Goal: Use online tool/utility: Utilize a website feature to perform a specific function

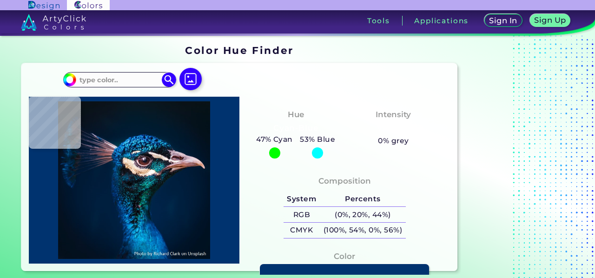
type input "#000000"
type input "#03111c"
type input "#03111C"
type input "#03111a"
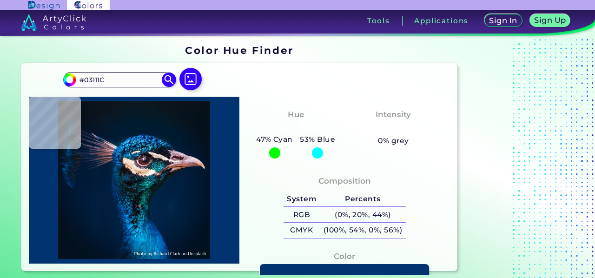
type input "#03111A"
type input "#05121b"
type input "#05121B"
type input "#06141f"
type input "#06141F"
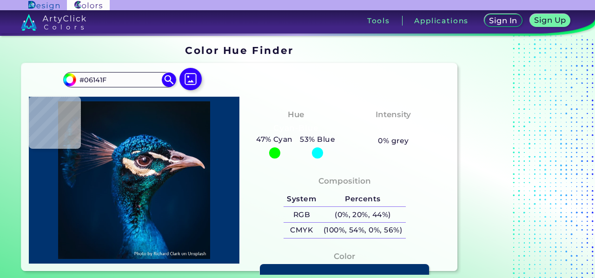
type input "#061824"
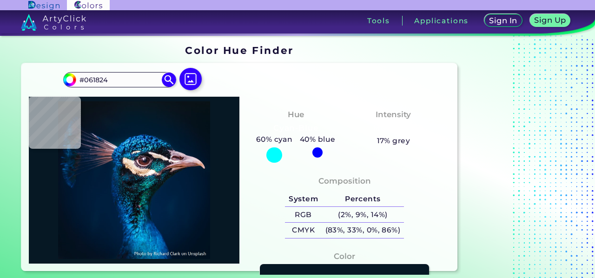
type input "#071925"
type input "#091823"
type input "#0b141d"
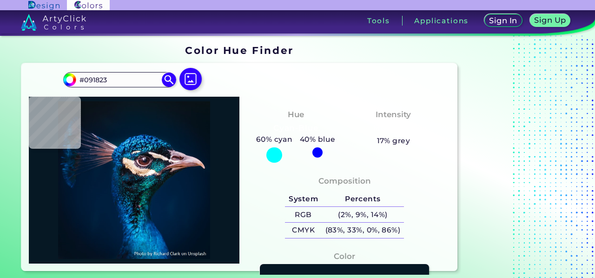
type input "#0B141D"
type input "#0b121a"
type input "#0B121A"
type input "#0b1218"
type input "#0B1218"
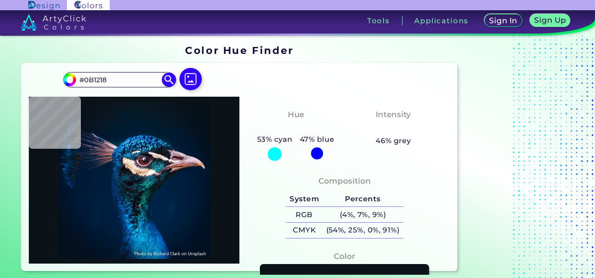
type input "#0b121a"
type input "#0B121A"
type input "#0b151f"
type input "#0B151F"
type input "#081a28"
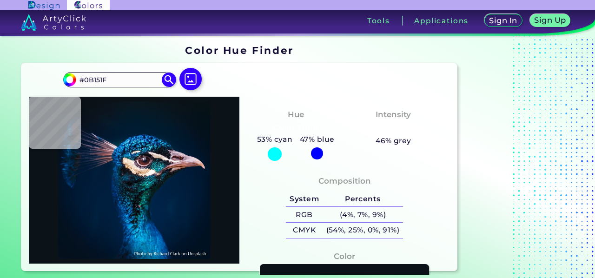
type input "#081A28"
type input "#03192e"
type input "#03192E"
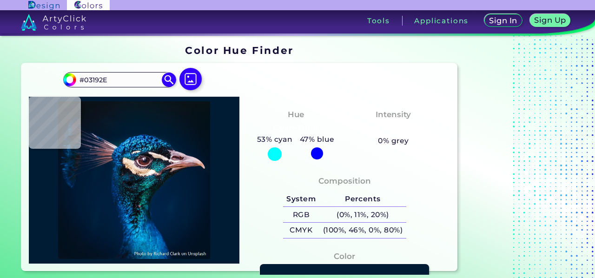
type input "#001c34"
type input "#001C34"
type input "#023143"
type input "#2d5585"
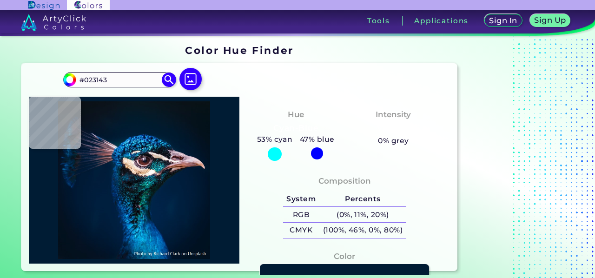
type input "#2D5585"
type input "#0f89d7"
type input "#0F89D7"
type input "#06254a"
type input "#06254A"
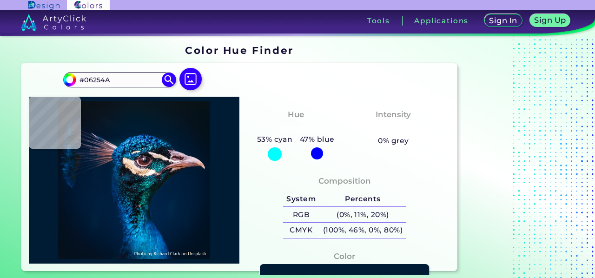
type input "#115096"
type input "#0c5694"
type input "#0C5694"
type input "#1676b7"
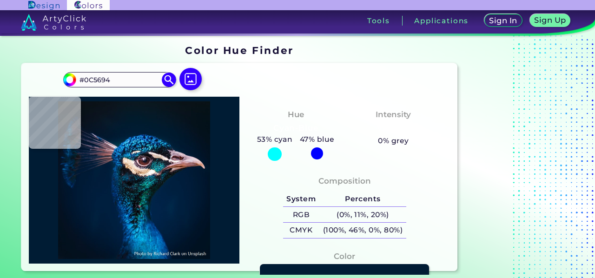
type input "#1676B7"
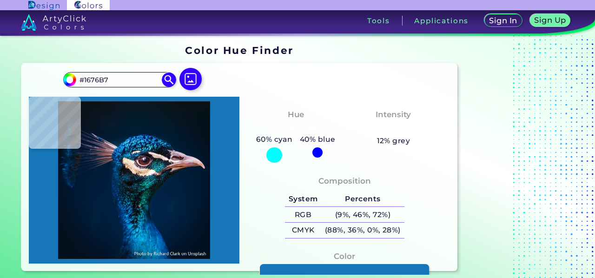
type input "#002b50"
type input "#002B50"
type input "#063661"
type input "#003457"
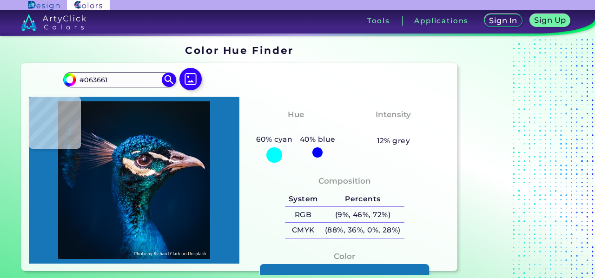
type input "#003457"
type input "#141727"
type input "#1c1826"
type input "#1C1826"
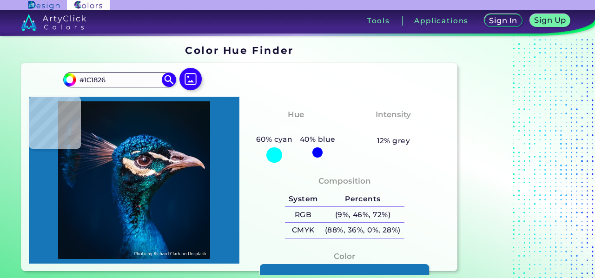
type input "#131720"
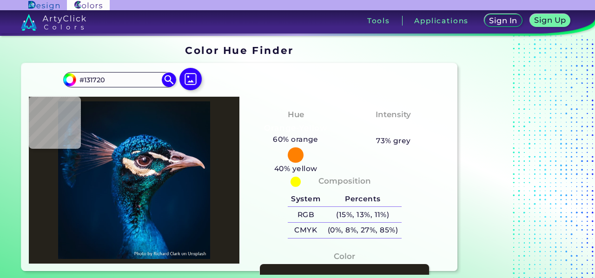
type input "#25221b"
type input "#25221B"
type input "#b9a38d"
type input "#B9A38D"
type input "#b28063"
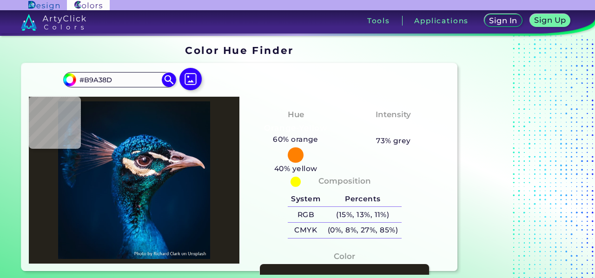
type input "#B28063"
type input "#c68b61"
type input "#C68B61"
type input "#ac7e58"
type input "#AC7E58"
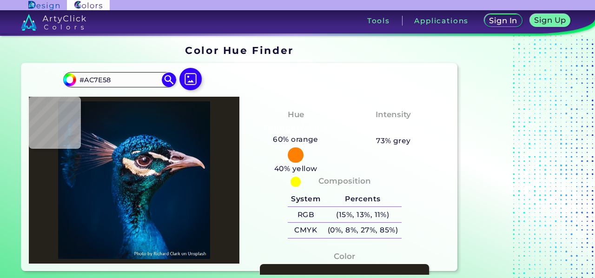
type input "#a77547"
type input "#A77547"
type input "#deb48b"
type input "#DEB48B"
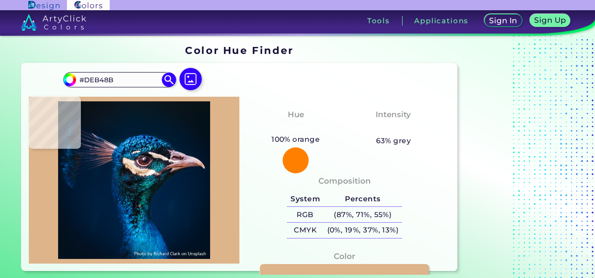
type input "#eac4a0"
type input "#EAC4A0"
type input "#f6cdad"
type input "#F6CDAD"
type input "#efd0b5"
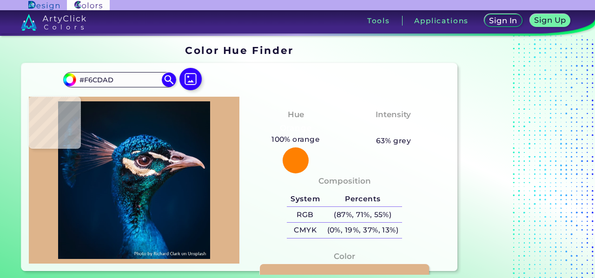
type input "#EFD0B5"
type input "#efddcf"
type input "#EFDDCF"
type input "#fde7da"
type input "#FDE7DA"
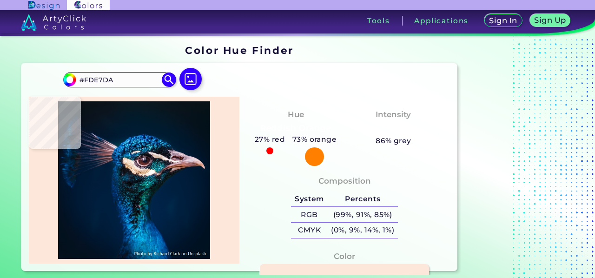
type input "#f7e6da"
type input "#F7E6DA"
type input "#e6d5cd"
type input "#E6D5CD"
type input "#f3e0dc"
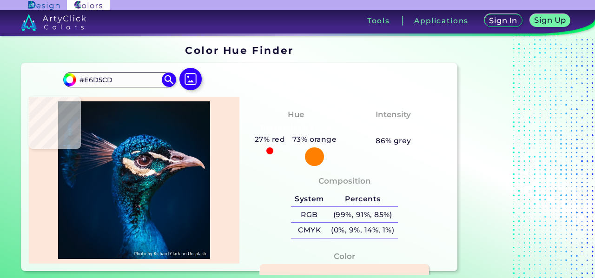
type input "#F3E0DC"
type input "#e1ceca"
type input "#E1CECA"
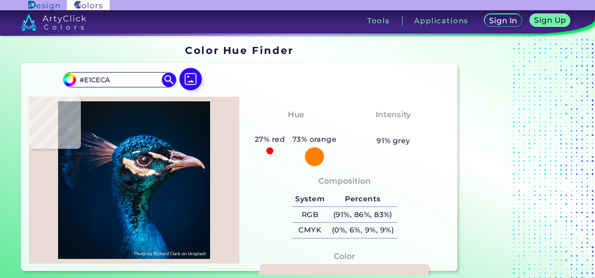
type input "#e9dbd3"
type input "#E9DBD3"
type input "#f9f1e4"
type input "#F9F1E4"
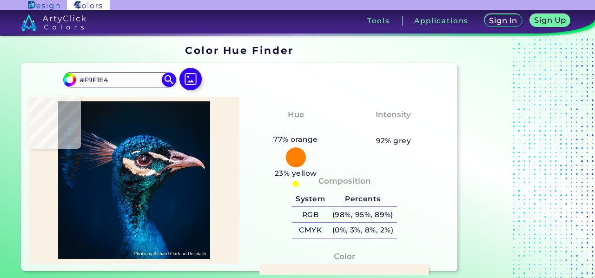
type input "#faf1e4"
type input "#FAF1E4"
type input "#fcefe3"
type input "#FCEFE3"
type input "#fbeadf"
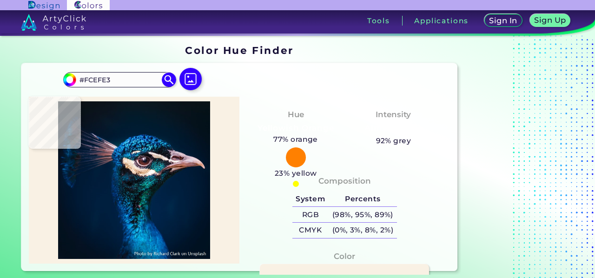
type input "#FBEADF"
type input "#e9d5c6"
type input "#E9D5C6"
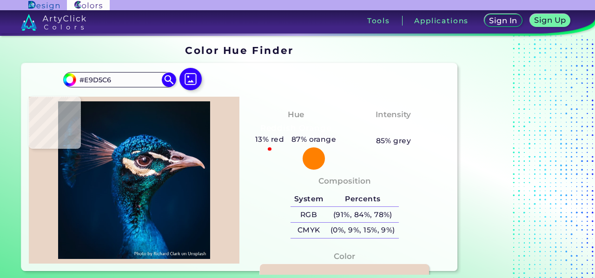
type input "#ebd3c2"
type input "#EBD3C2"
type input "#e8cdb7"
type input "#E8CDB7"
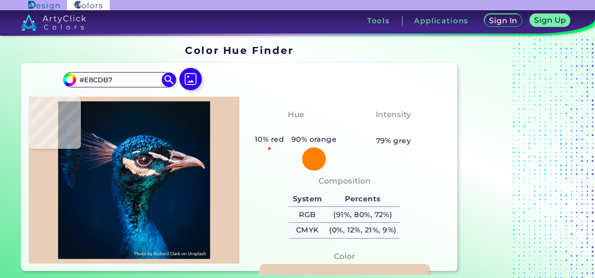
type input "#debea4"
type input "#DEBEA4"
type input "#f5d2b3"
type input "#F5D2B3"
type input "#f4d0b0"
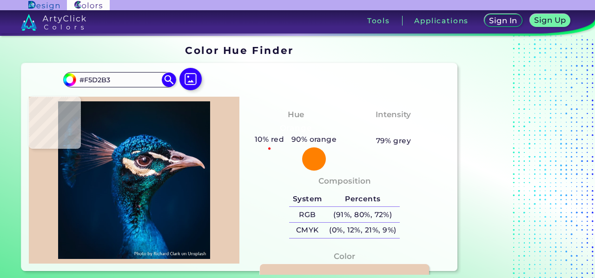
type input "#F4D0B0"
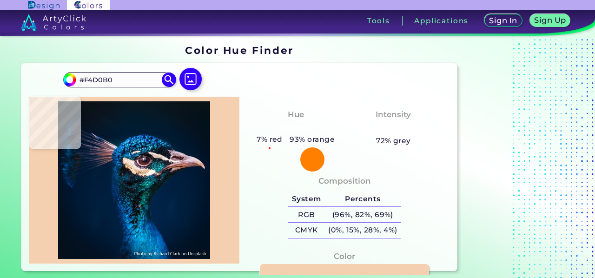
type input "#fcd8b6"
type input "#FCD8B6"
type input "#f5d2b3"
type input "#F5D2B3"
type input "#ebd4bc"
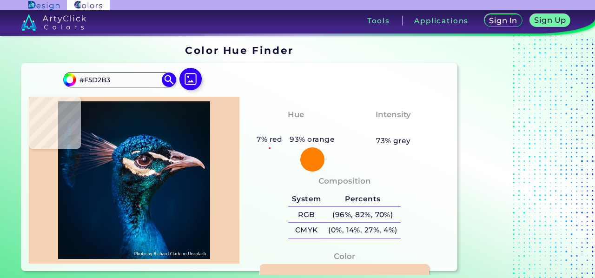
type input "#EBD4BC"
type input "#fae4cc"
type input "#FAE4CC"
type input "#f8ddc2"
type input "#F8DDC2"
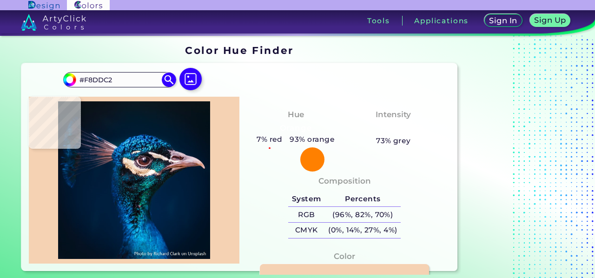
type input "#f9ddc0"
type input "#F9DDC0"
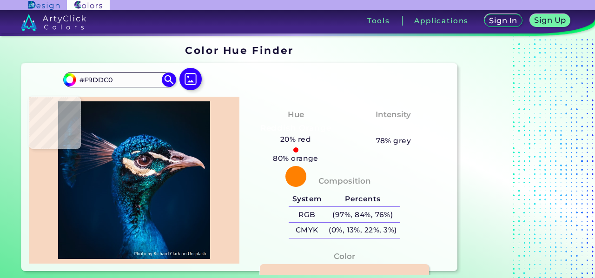
type input "#f7d7c1"
type input "#F7D7C1"
type input "#f6dac9"
type input "#F6DAC9"
type input "#f6d5be"
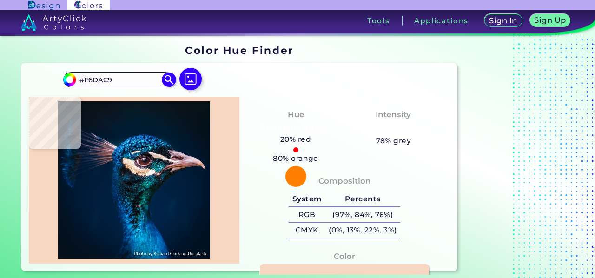
type input "#F6D5BE"
type input "#ffe1cf"
type input "#FFE1CF"
type input "#fad0b1"
type input "#FAD0B1"
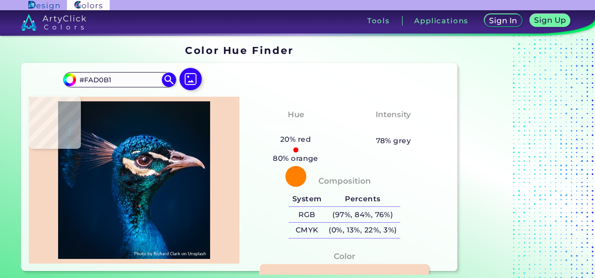
type input "#c79b76"
type input "#C79B76"
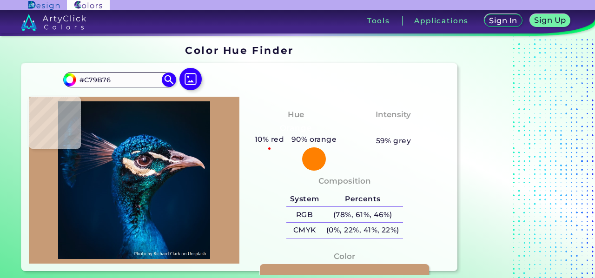
type input "#d5a782"
type input "#D5A782"
type input "#b08365"
type input "#B08365"
type input "#e5bc93"
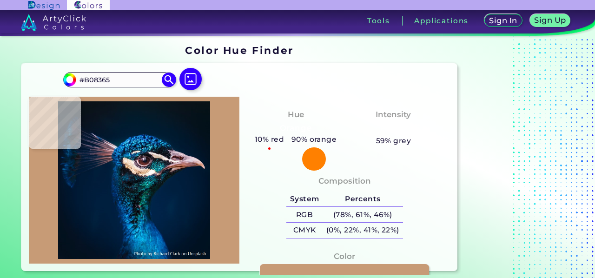
type input "#E5BC93"
type input "#cdac9a"
type input "#CDAC9A"
type input "#dfcfb9"
type input "#DFCFB9"
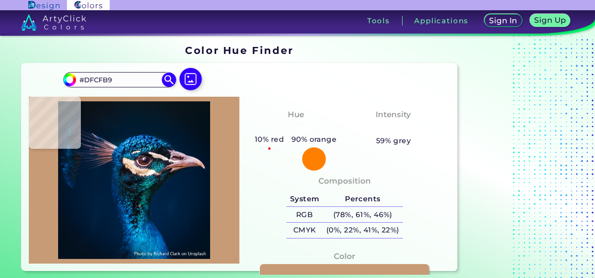
type input "#e8dac6"
type input "#E8DAC6"
type input "#fbece1"
type input "#FBECE1"
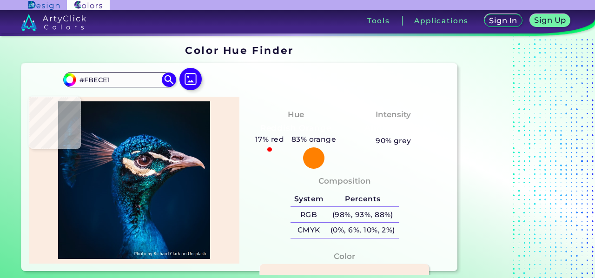
type input "#918487"
type input "#7f6c68"
type input "#7F6C68"
type input "#0c5266"
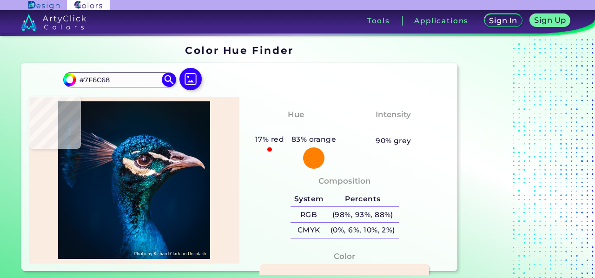
type input "#0C5266"
type input "#081d24"
type input "#081D24"
type input "#001832"
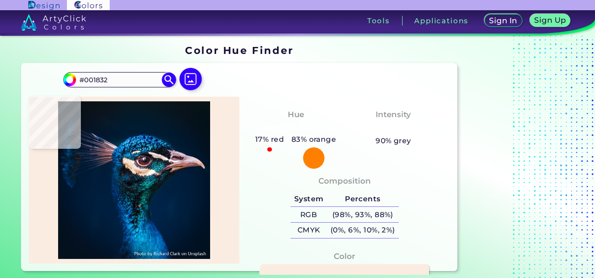
type input "#000000"
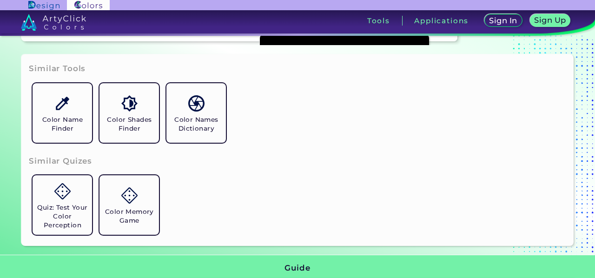
scroll to position [232, 0]
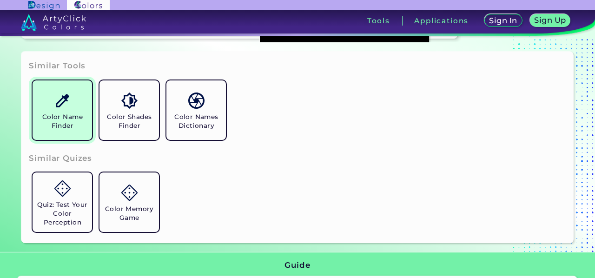
click at [64, 126] on h5 "Color Name Finder" at bounding box center [62, 121] width 52 height 18
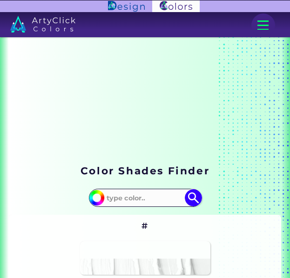
type input "#e7d29e"
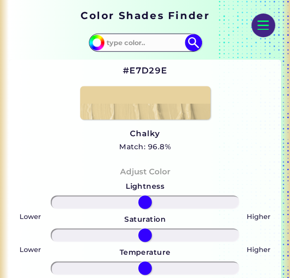
scroll to position [155, 0]
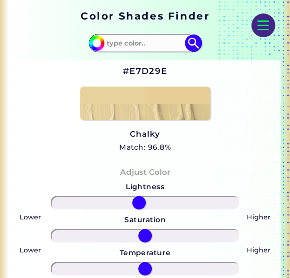
drag, startPoint x: 145, startPoint y: 203, endPoint x: 139, endPoint y: 201, distance: 6.8
drag, startPoint x: 139, startPoint y: 201, endPoint x: 86, endPoint y: 165, distance: 63.4
click at [86, 196] on input "range" at bounding box center [145, 202] width 188 height 13
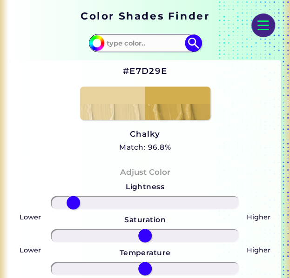
drag, startPoint x: 88, startPoint y: 196, endPoint x: 71, endPoint y: 190, distance: 18.5
click at [71, 196] on input "range" at bounding box center [145, 202] width 188 height 13
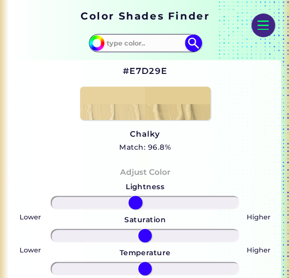
drag, startPoint x: 78, startPoint y: 200, endPoint x: 135, endPoint y: 199, distance: 56.7
type input "-11"
click at [135, 199] on input "range" at bounding box center [145, 202] width 188 height 13
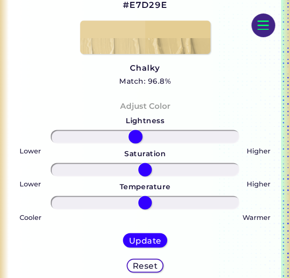
scroll to position [232, 0]
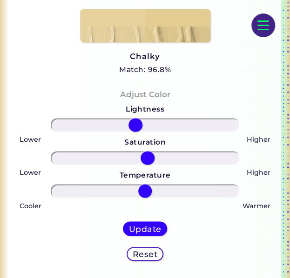
drag, startPoint x: 144, startPoint y: 157, endPoint x: 147, endPoint y: 162, distance: 6.2
type input "3"
click at [147, 162] on input "range" at bounding box center [145, 157] width 188 height 13
click at [146, 233] on div "Update" at bounding box center [145, 228] width 45 height 14
type input "#e4cd93"
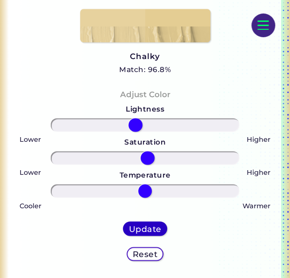
type input "0"
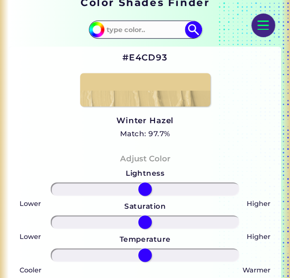
scroll to position [155, 0]
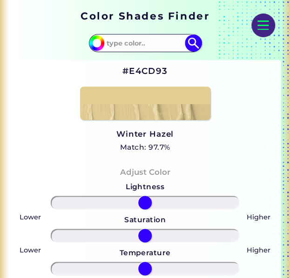
click at [134, 47] on input at bounding box center [145, 42] width 84 height 15
type input "d1c47"
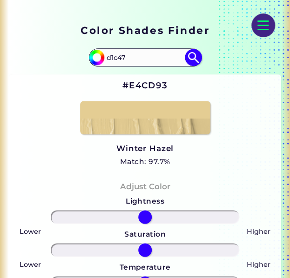
scroll to position [139, 0]
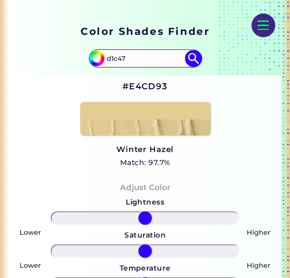
click at [197, 58] on img at bounding box center [193, 58] width 17 height 17
click at [192, 58] on img at bounding box center [193, 58] width 17 height 17
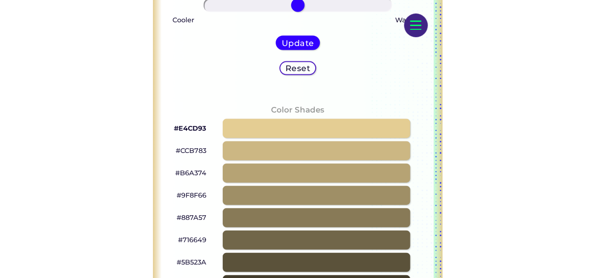
scroll to position [0, 0]
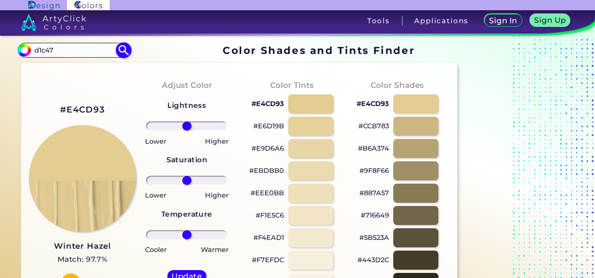
click at [125, 48] on img at bounding box center [124, 50] width 16 height 16
type input "#000000"
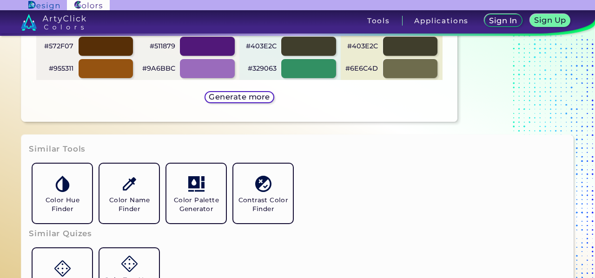
scroll to position [666, 0]
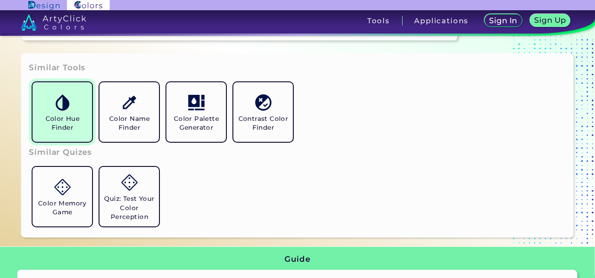
click at [84, 107] on link "Color Hue Finder" at bounding box center [62, 112] width 67 height 67
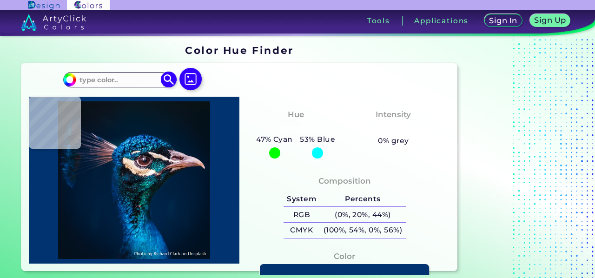
click at [119, 78] on input at bounding box center [119, 79] width 86 height 13
type input "d1c47"
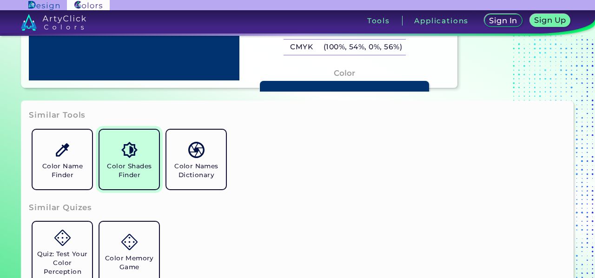
scroll to position [217, 0]
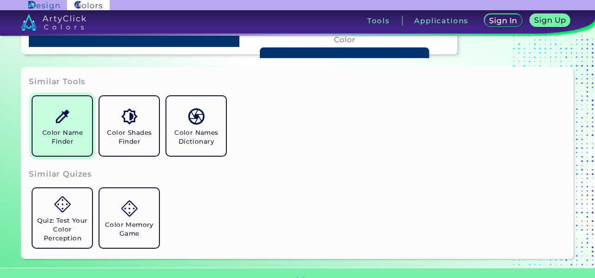
click at [77, 123] on link "Color Name Finder" at bounding box center [62, 126] width 67 height 67
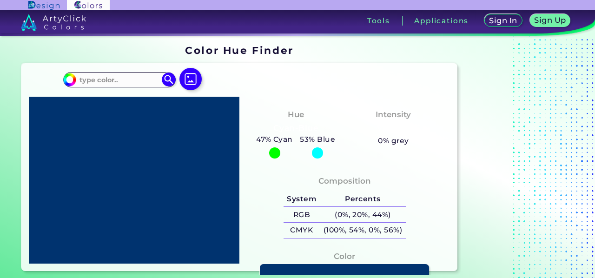
type input "#fefefe"
type input "#FEFEFE"
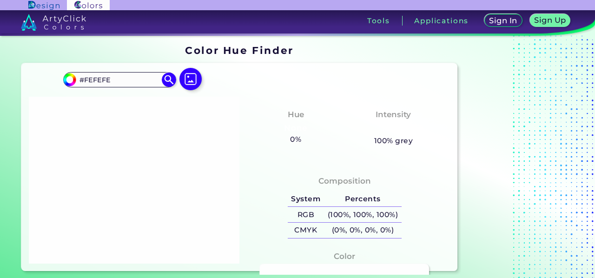
click at [132, 179] on div at bounding box center [134, 180] width 211 height 167
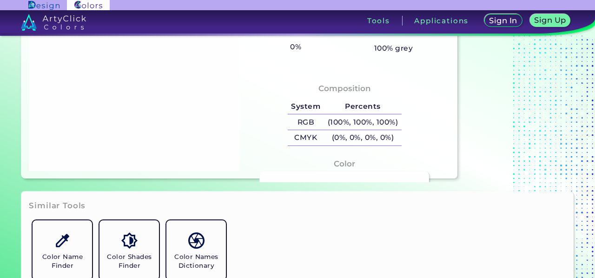
scroll to position [93, 0]
click at [361, 117] on h5 "(100%, 100%, 100%)" at bounding box center [363, 121] width 78 height 15
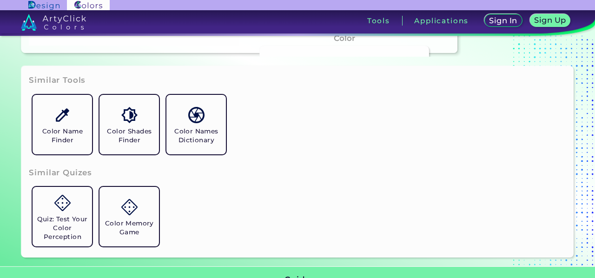
scroll to position [248, 0]
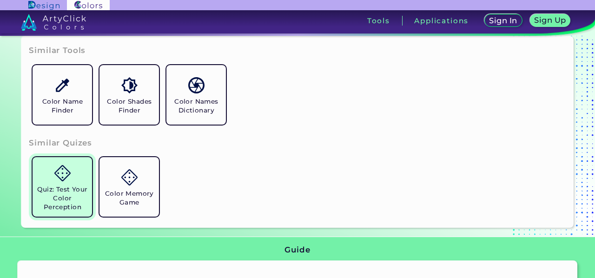
click at [86, 189] on h5 "Quiz: Test Your Color Perception" at bounding box center [62, 198] width 52 height 26
